Goal: Task Accomplishment & Management: Use online tool/utility

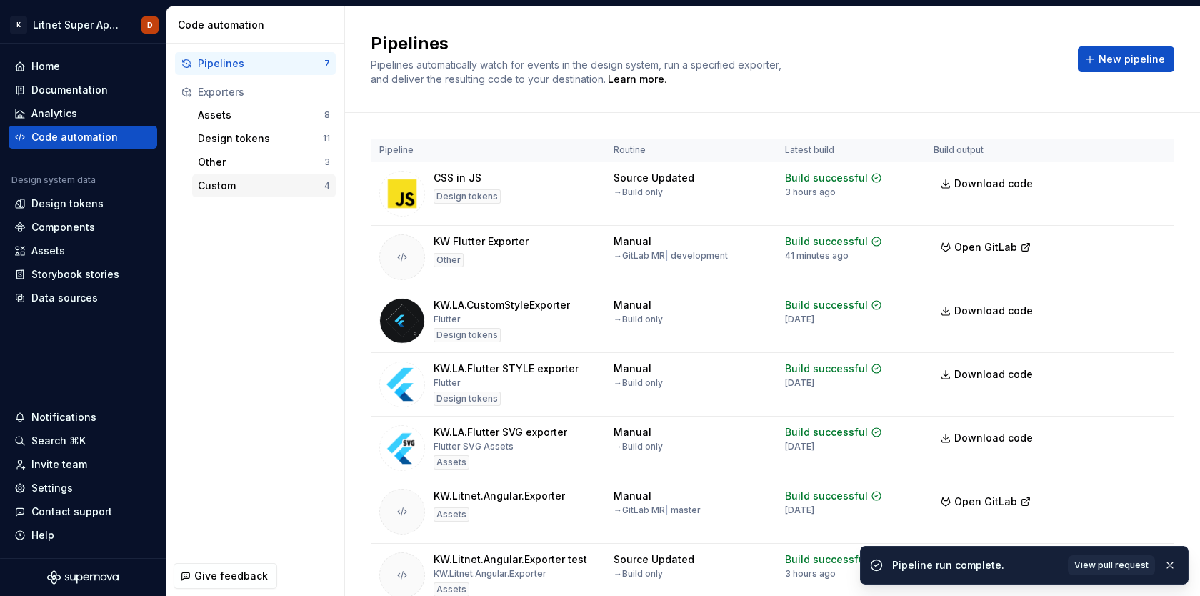
click at [228, 181] on div "Custom" at bounding box center [261, 186] width 126 height 14
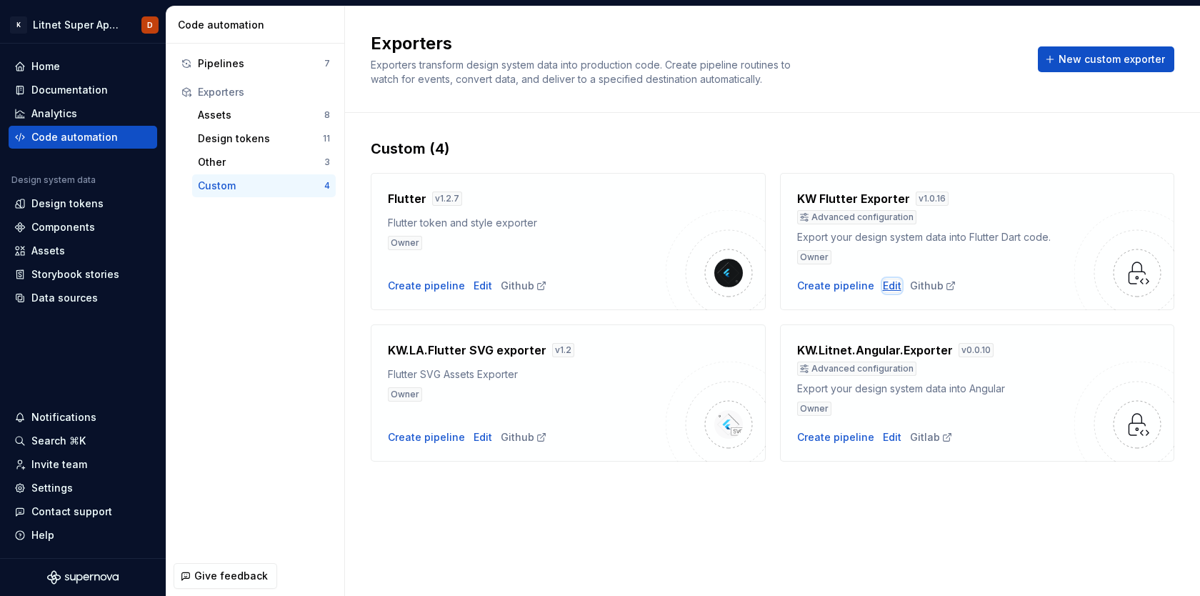
click at [887, 286] on div "Edit" at bounding box center [892, 286] width 19 height 14
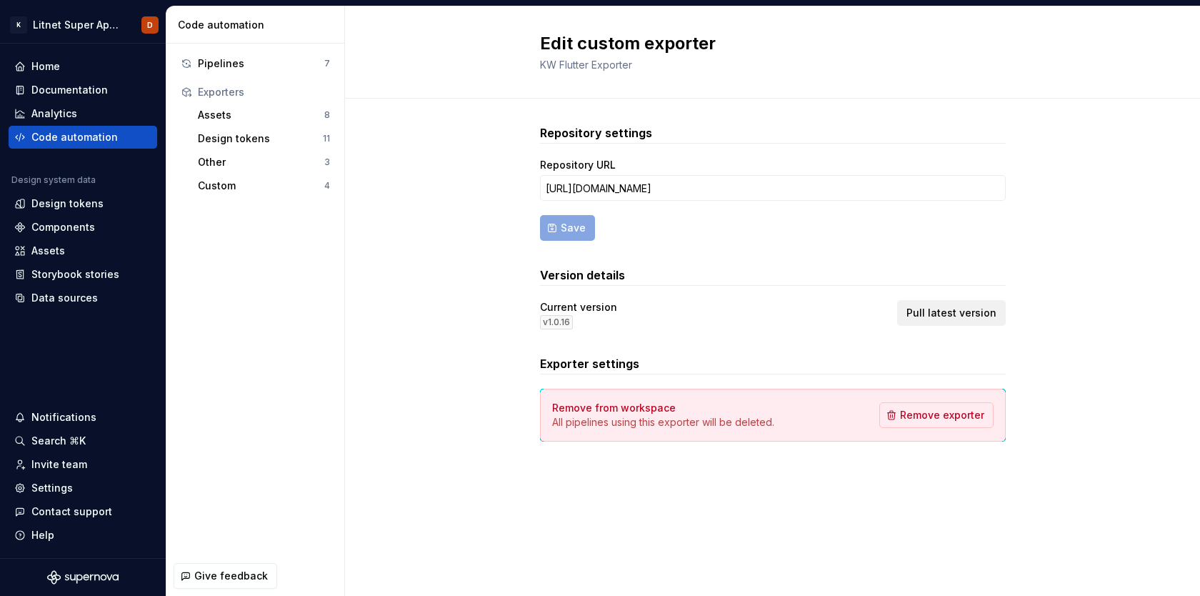
click at [973, 312] on span "Pull latest version" at bounding box center [951, 313] width 90 height 14
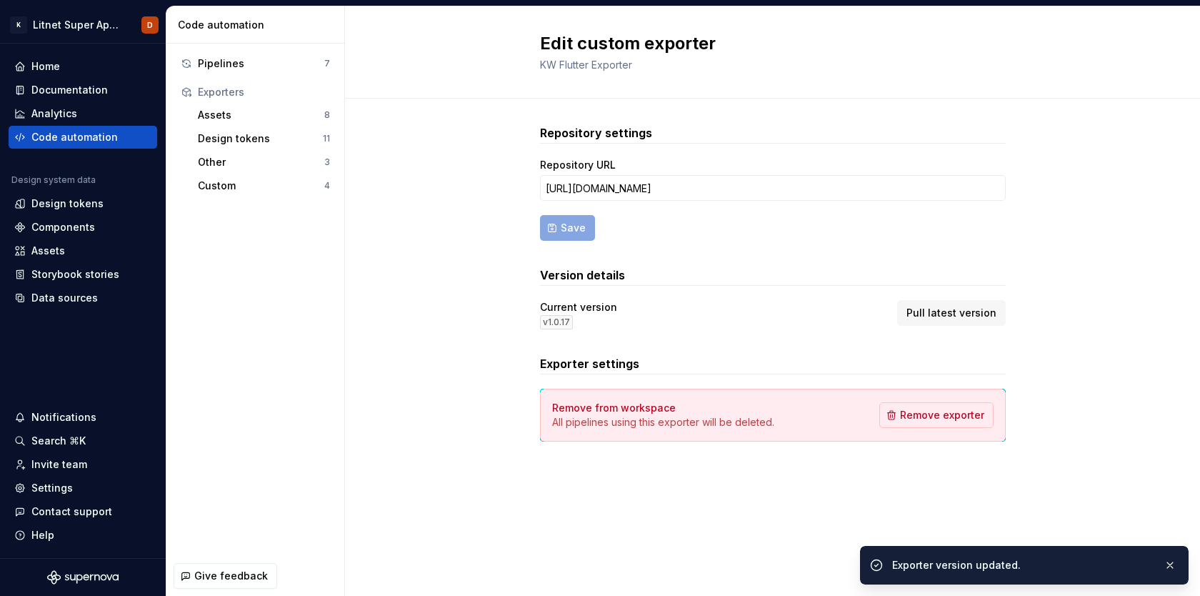
click at [467, 377] on div "Repository settings Repository URL [URL][DOMAIN_NAME] Save Version details Curr…" at bounding box center [772, 297] width 855 height 397
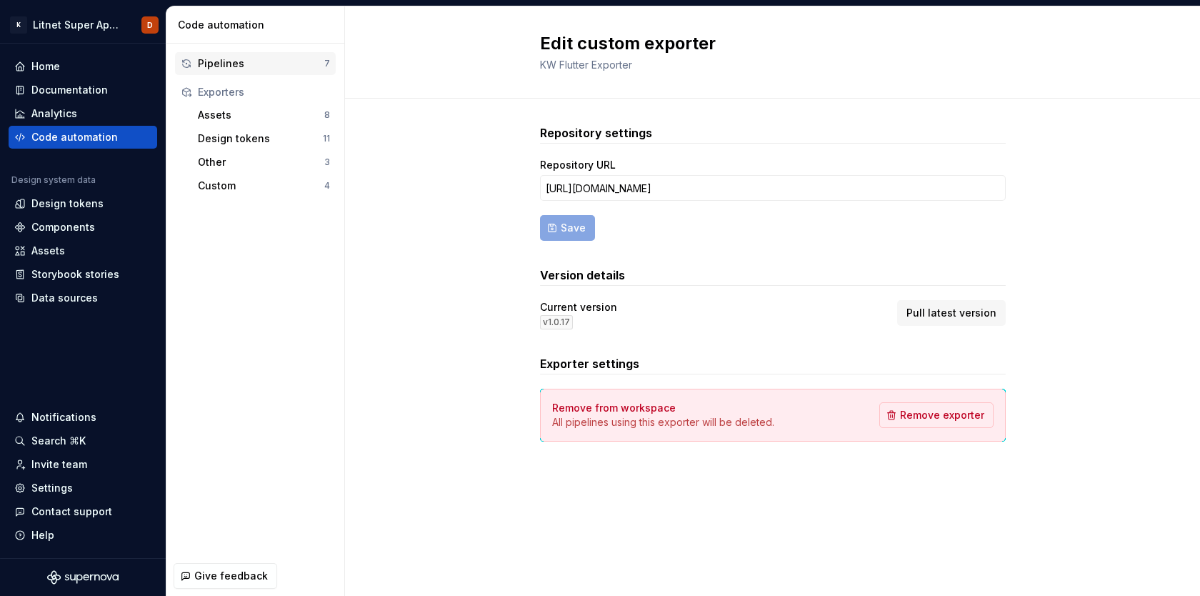
click at [220, 67] on div "Pipelines" at bounding box center [261, 63] width 126 height 14
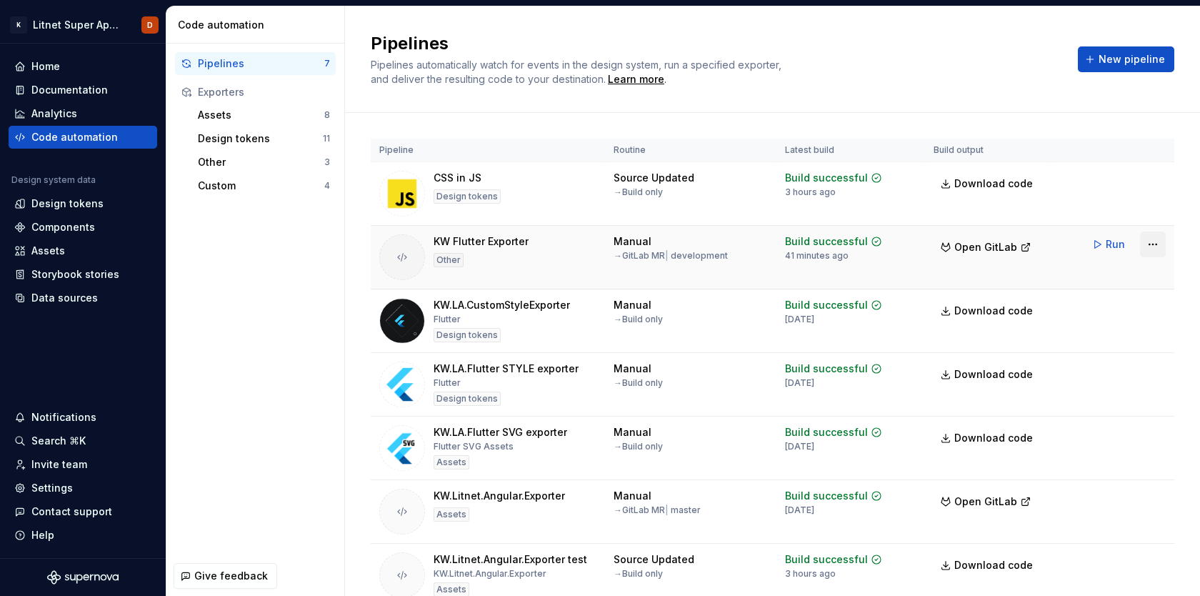
click at [1150, 242] on html "K Litnet Super App 2.0. D Home Documentation Analytics Code automation Design s…" at bounding box center [600, 298] width 1200 height 596
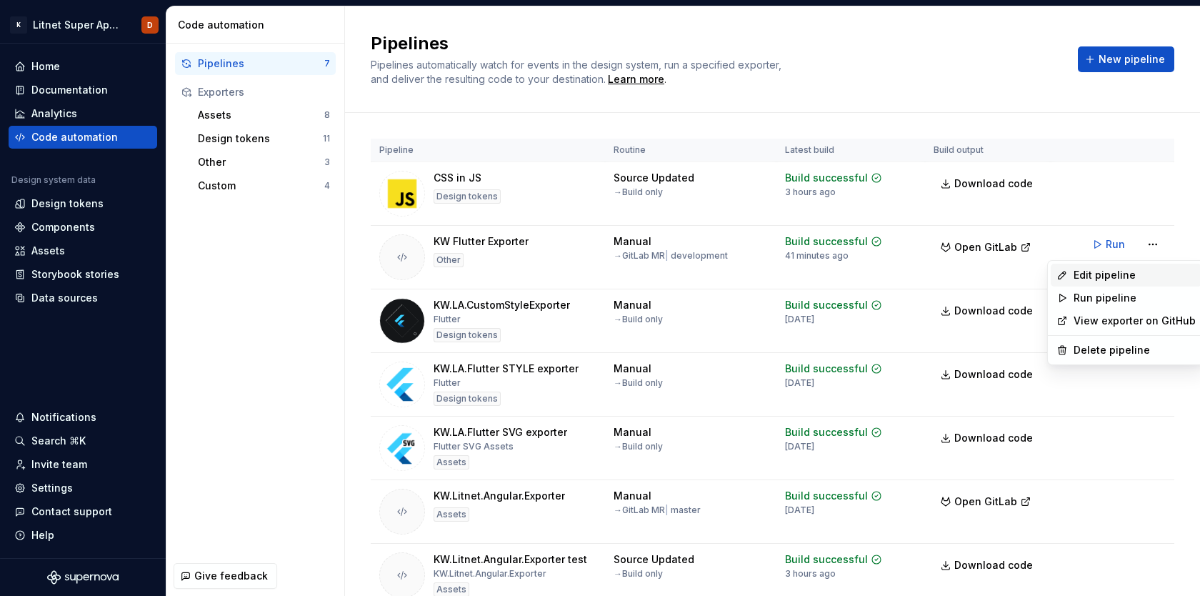
click at [1106, 276] on div "Edit pipeline" at bounding box center [1134, 275] width 122 height 14
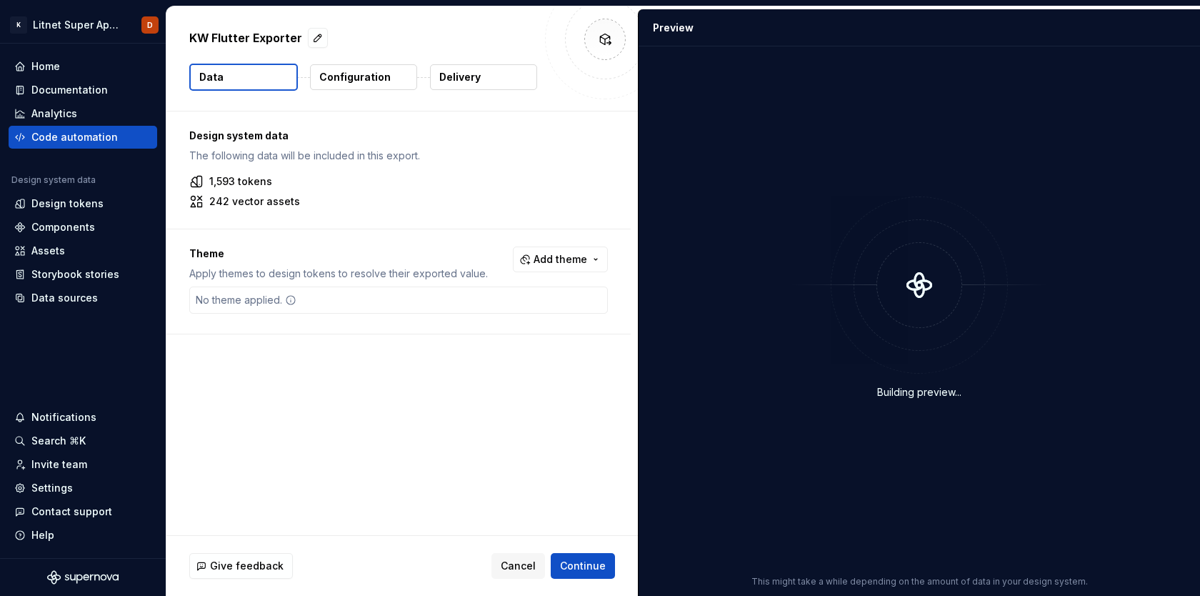
click at [387, 79] on button "Configuration" at bounding box center [363, 77] width 107 height 26
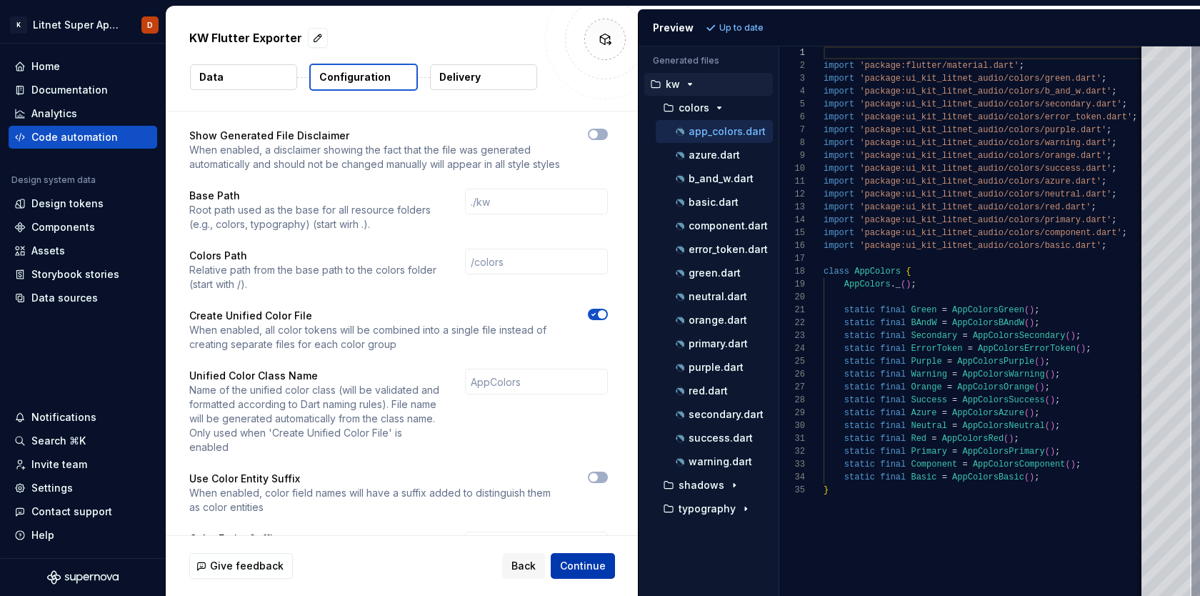
click at [590, 564] on span "Continue" at bounding box center [583, 566] width 46 height 14
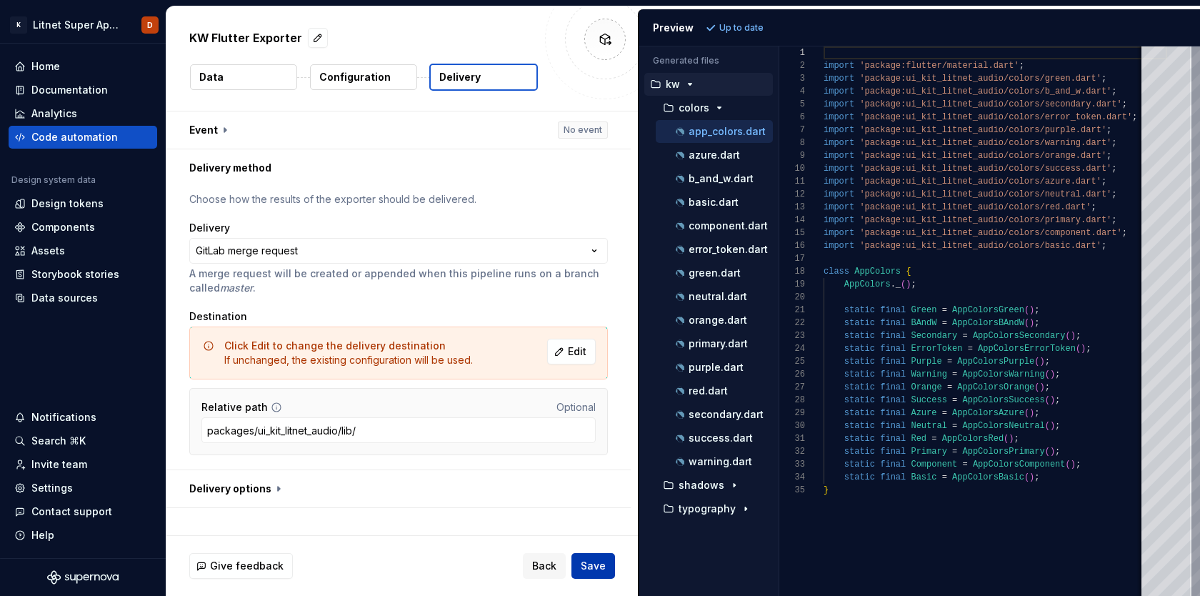
click at [590, 564] on span "Save" at bounding box center [593, 566] width 25 height 14
